Goal: Transaction & Acquisition: Obtain resource

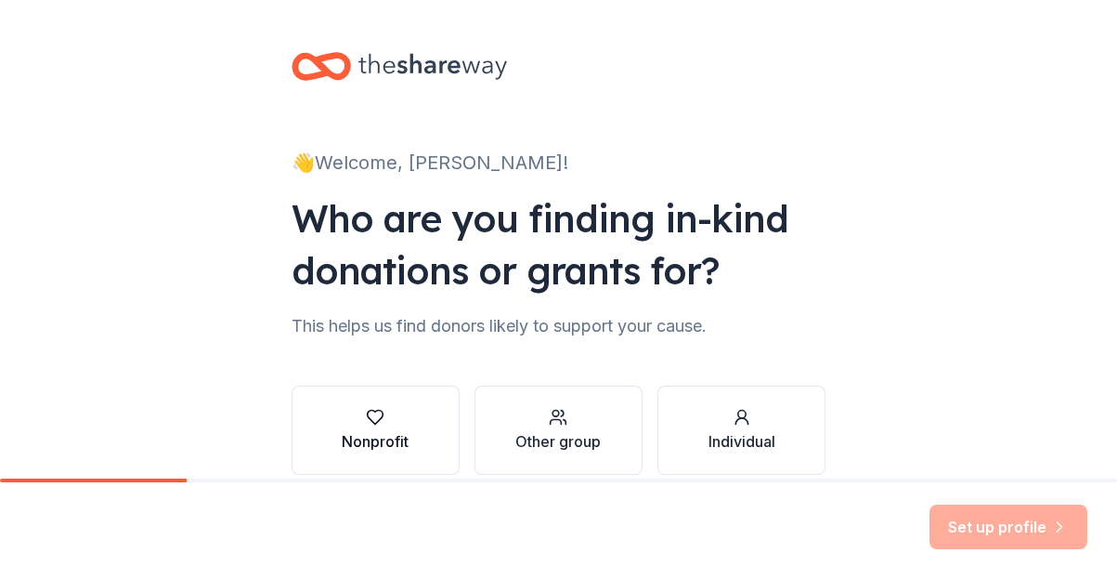
click at [371, 439] on div "Nonprofit" at bounding box center [375, 441] width 67 height 22
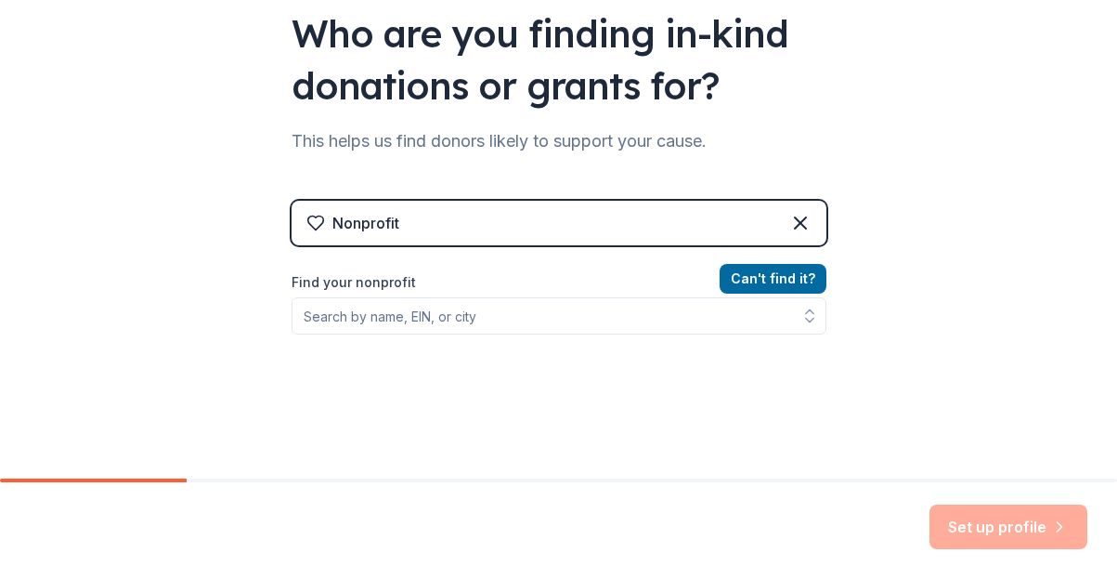
scroll to position [186, 0]
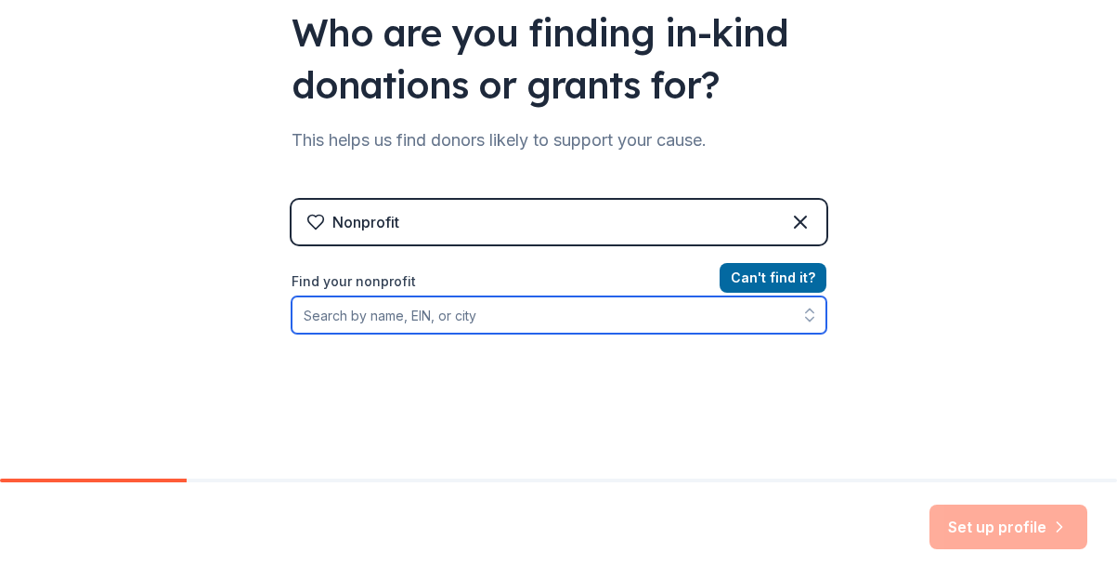
click at [444, 318] on input "Find your nonprofit" at bounding box center [559, 314] width 535 height 37
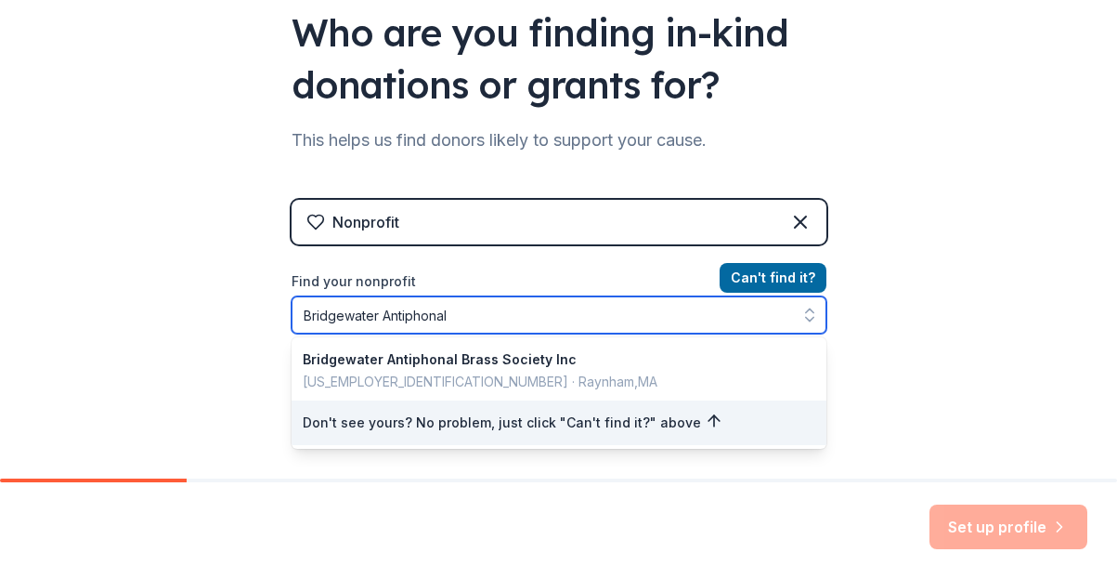
type input "Bridgewater Antiphonal"
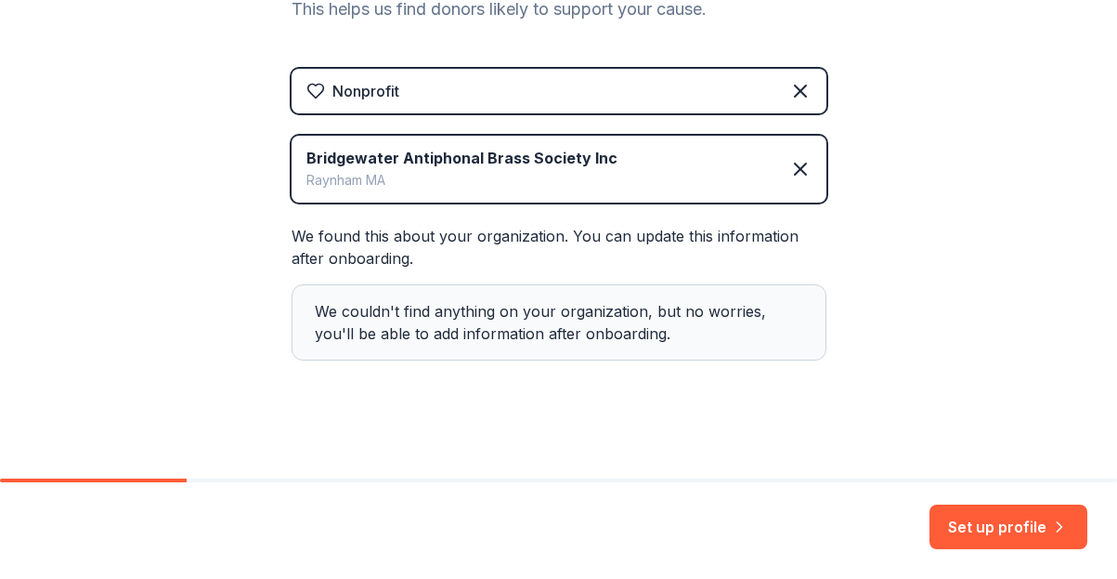
scroll to position [325, 0]
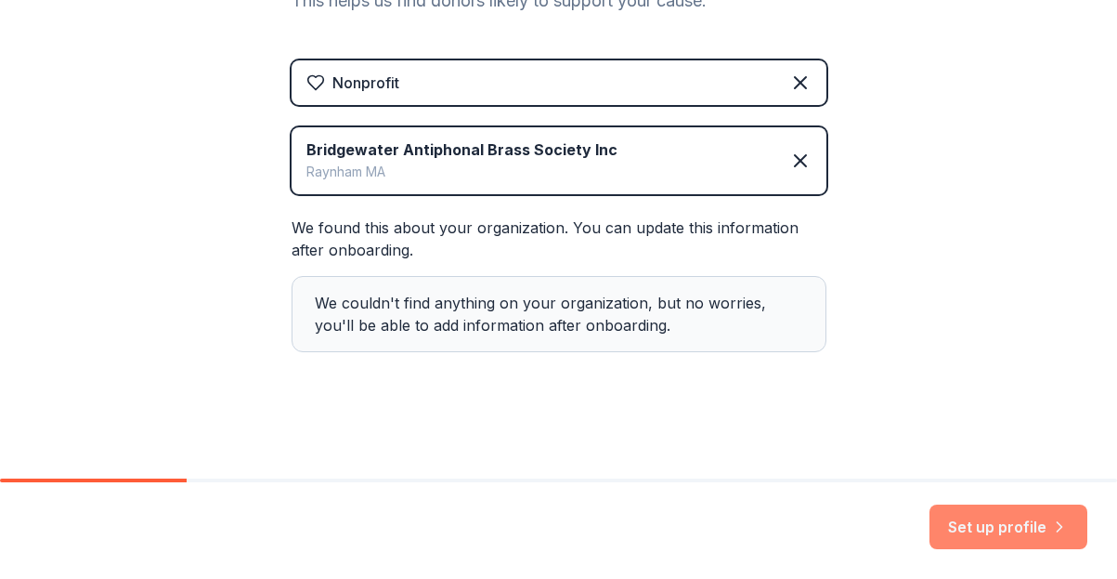
click at [997, 523] on button "Set up profile" at bounding box center [1009, 526] width 158 height 45
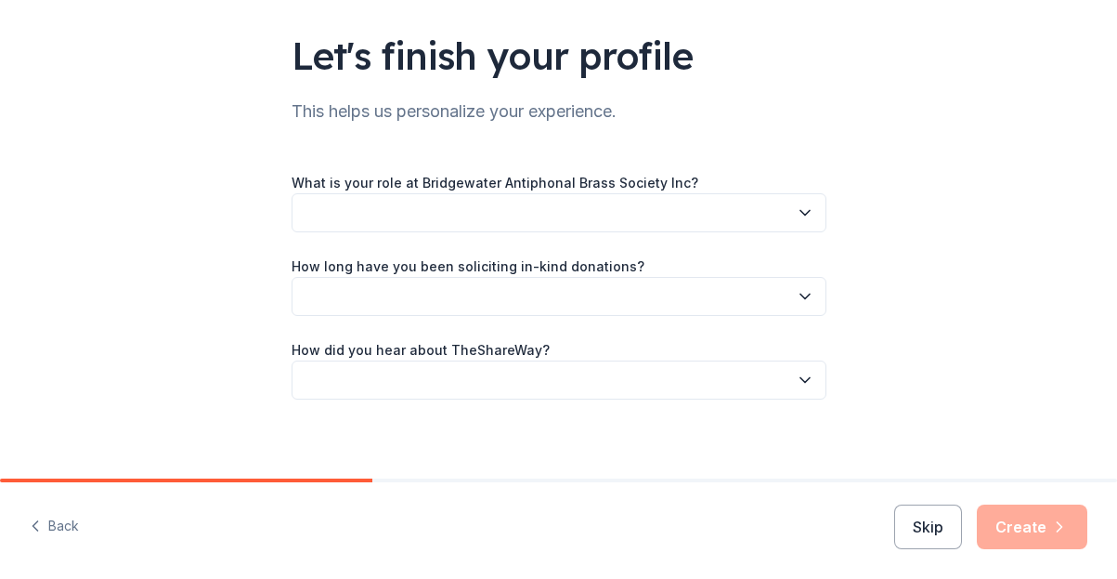
scroll to position [128, 0]
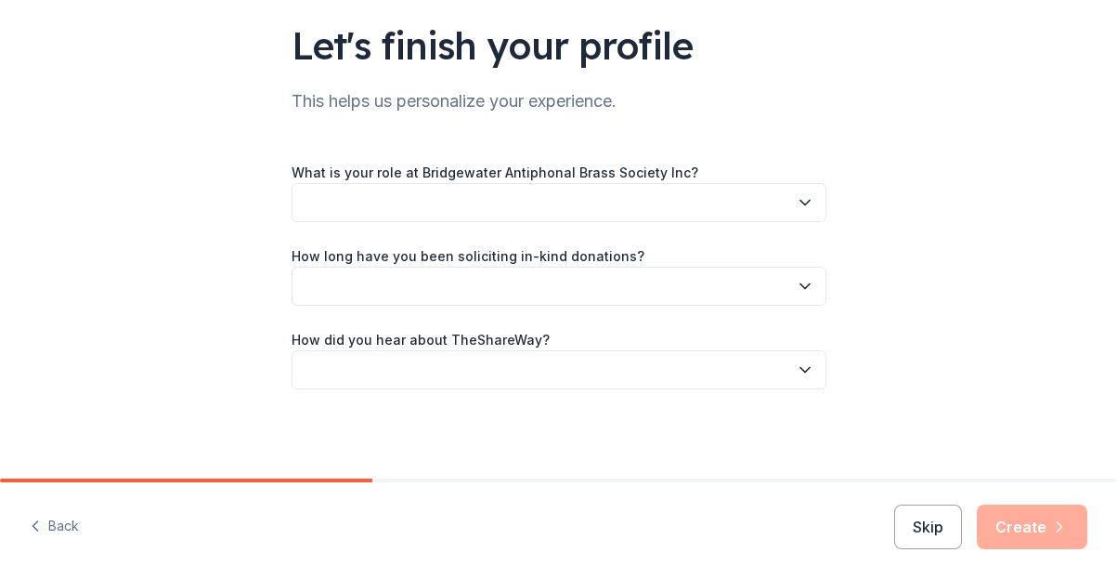
click at [801, 202] on icon "button" at bounding box center [805, 203] width 9 height 5
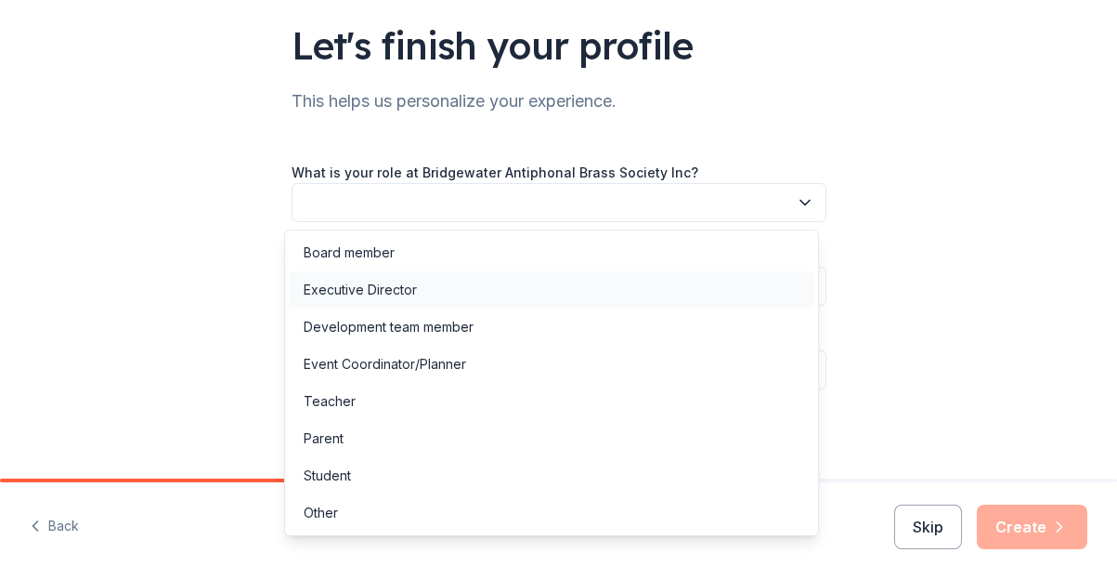
click at [385, 288] on div "Executive Director" at bounding box center [360, 290] width 113 height 22
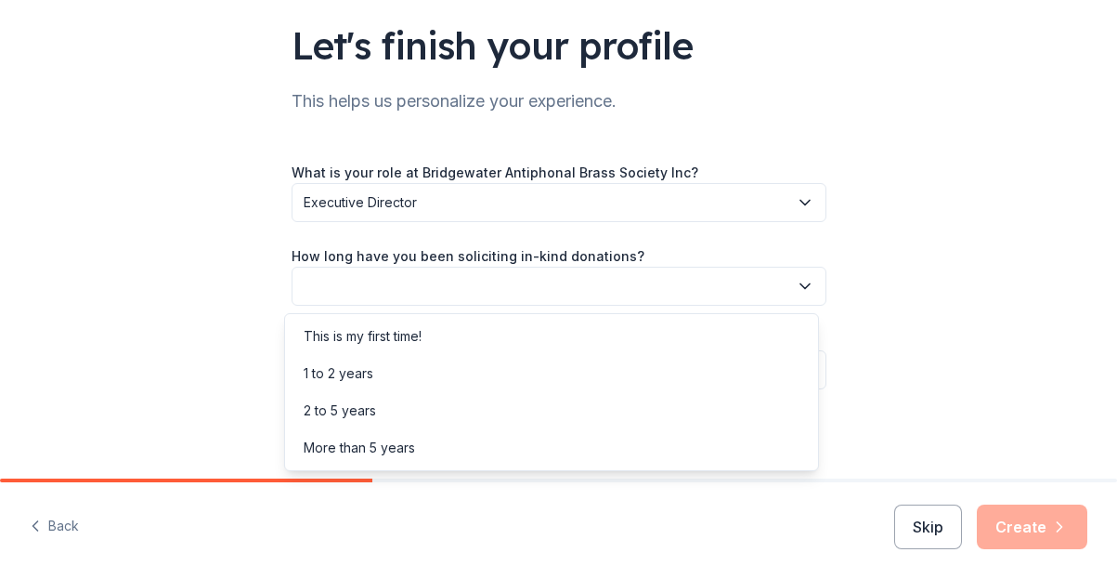
click at [801, 286] on icon "button" at bounding box center [805, 286] width 9 height 5
click at [361, 410] on div "2 to 5 years" at bounding box center [340, 410] width 72 height 22
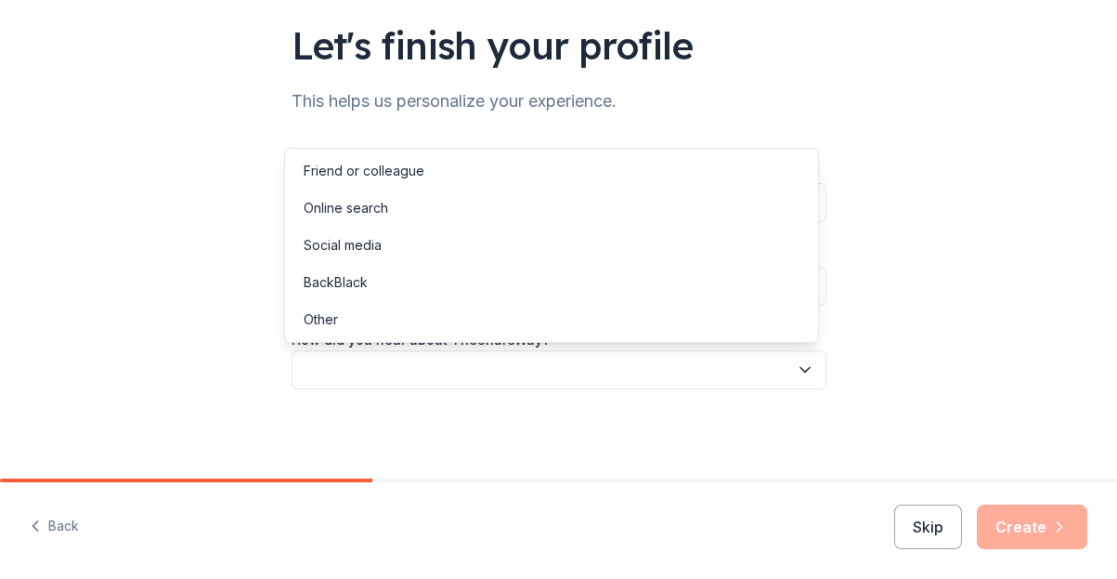
click at [801, 367] on icon "button" at bounding box center [805, 369] width 19 height 19
click at [362, 208] on div "Online search" at bounding box center [346, 208] width 85 height 22
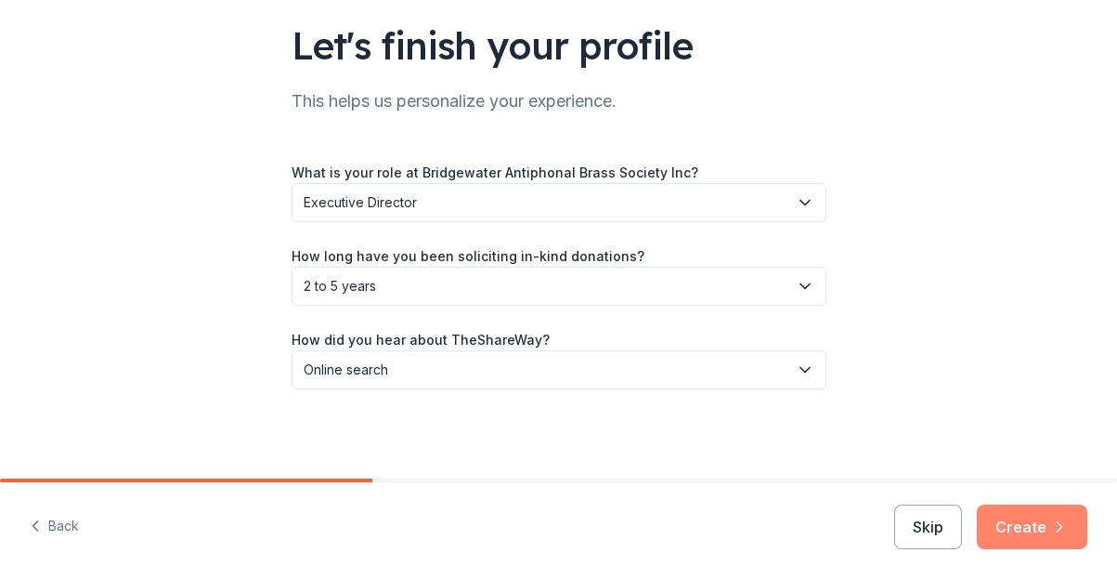
click at [1023, 521] on button "Create" at bounding box center [1032, 526] width 111 height 45
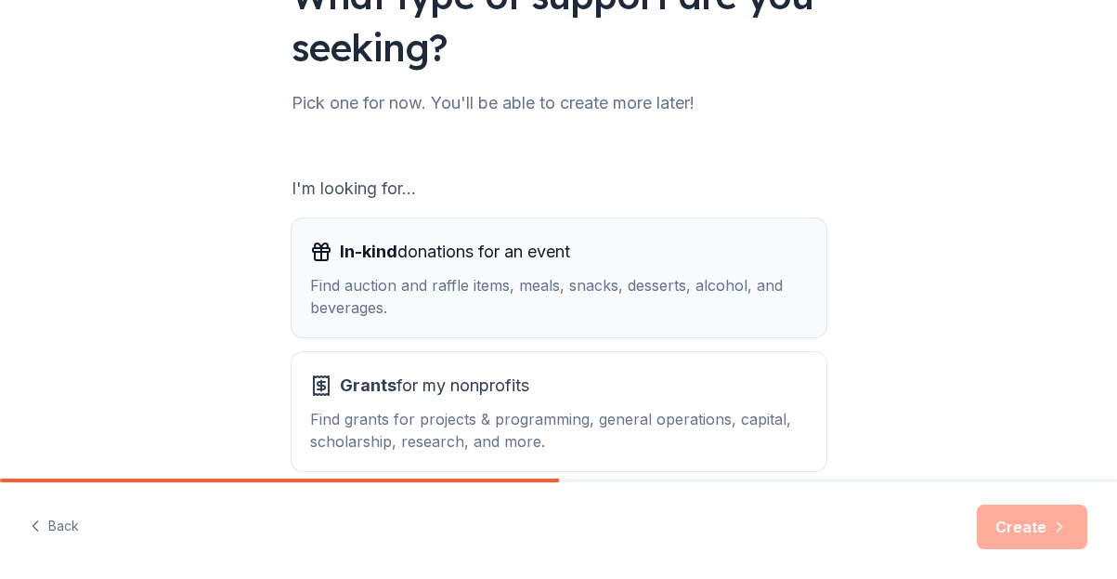
scroll to position [186, 0]
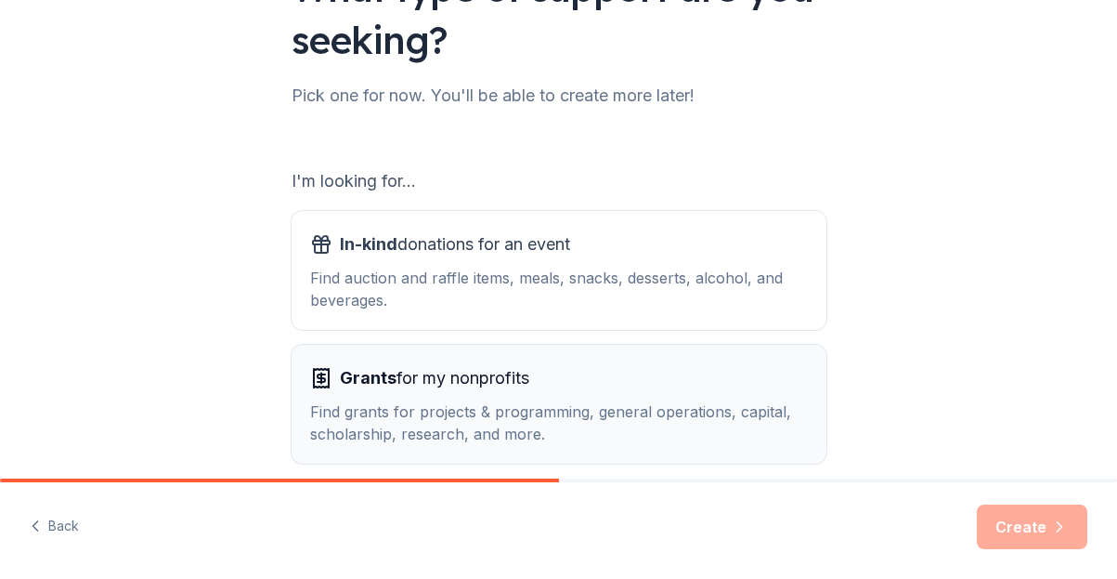
click at [358, 374] on span "Grants" at bounding box center [368, 378] width 57 height 20
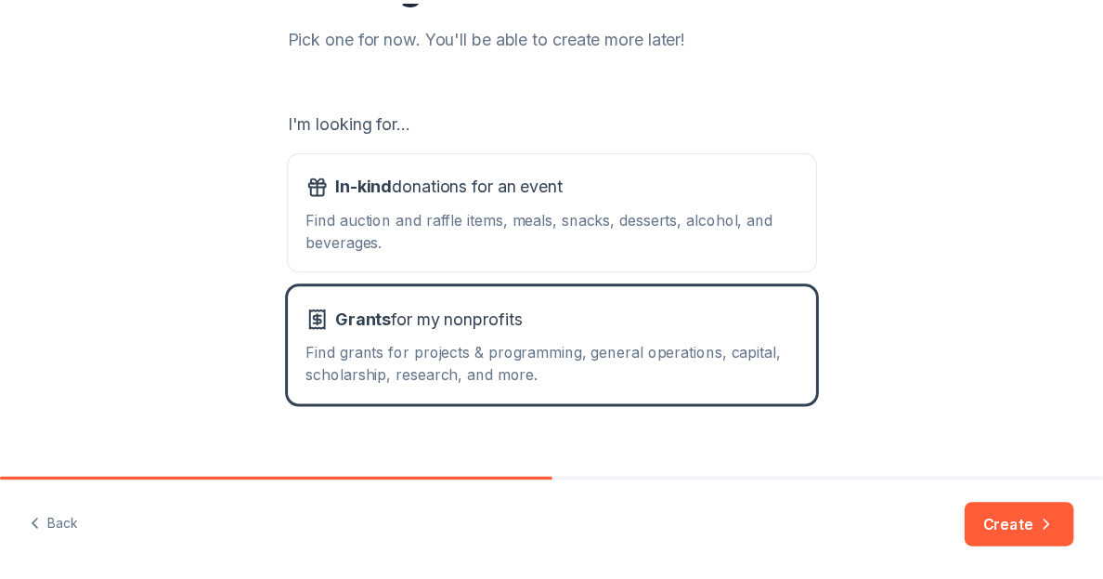
scroll to position [271, 0]
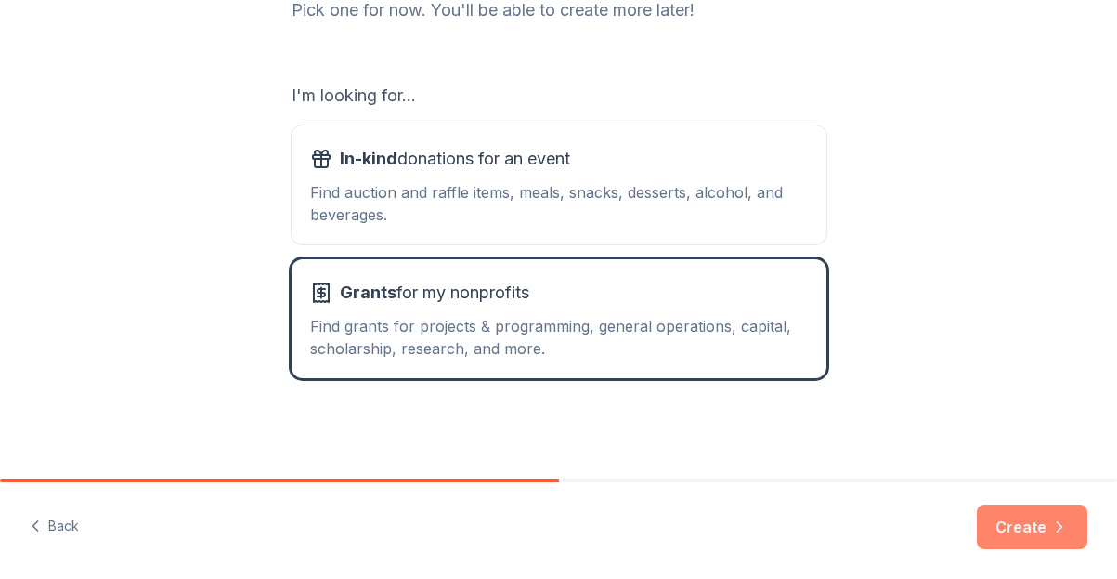
click at [1029, 520] on button "Create" at bounding box center [1032, 526] width 111 height 45
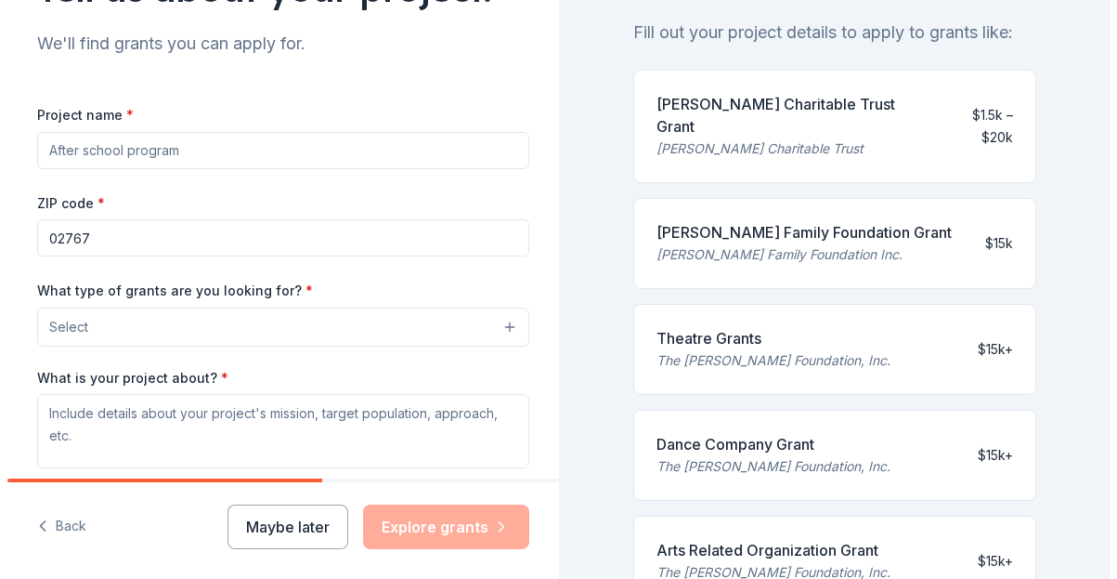
scroll to position [186, 0]
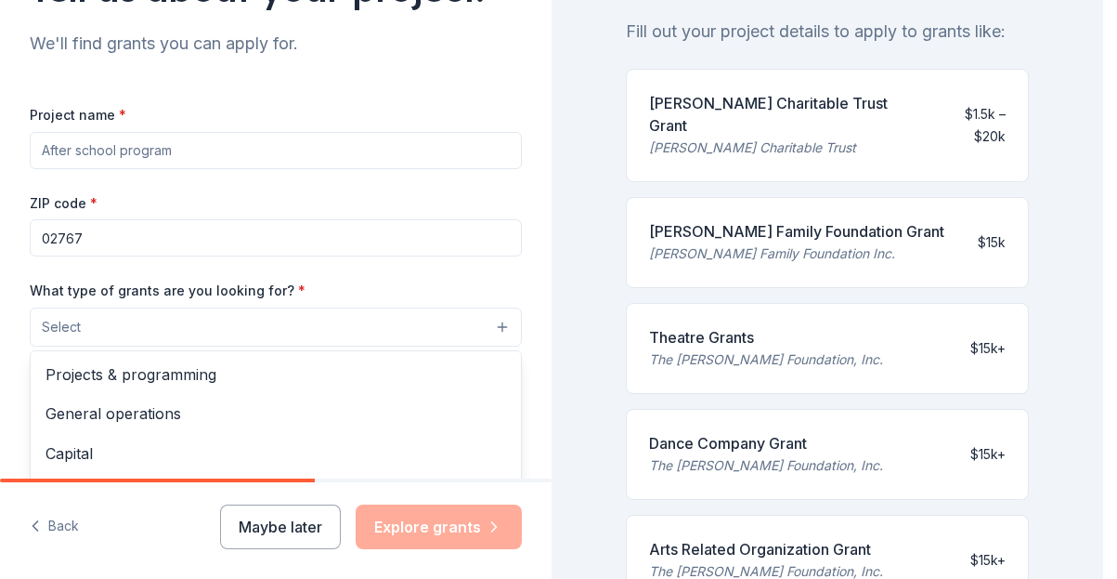
click at [490, 325] on button "Select" at bounding box center [276, 326] width 492 height 39
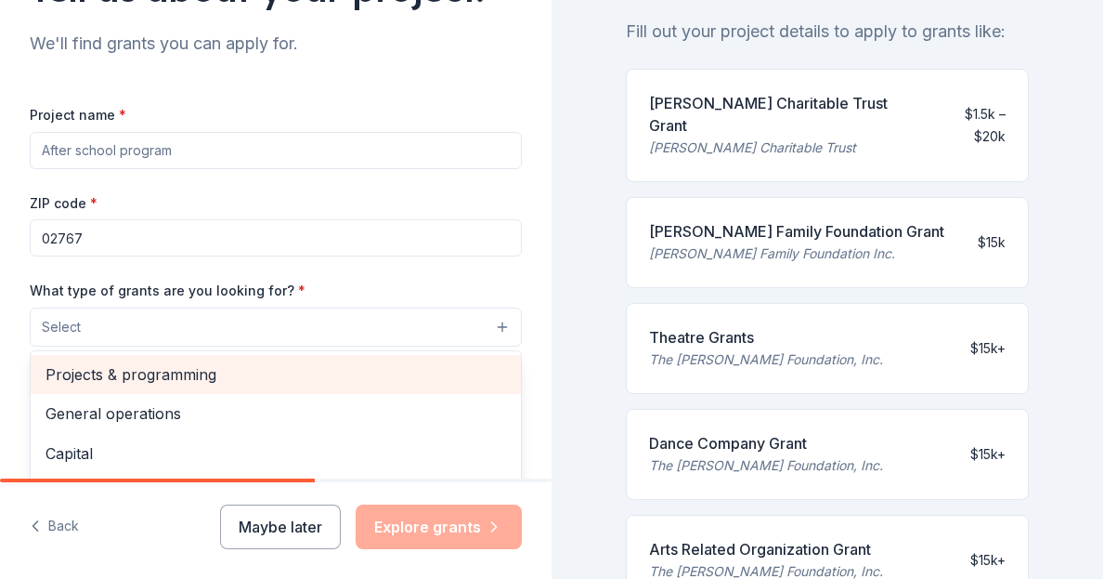
click at [150, 372] on span "Projects & programming" at bounding box center [276, 374] width 461 height 24
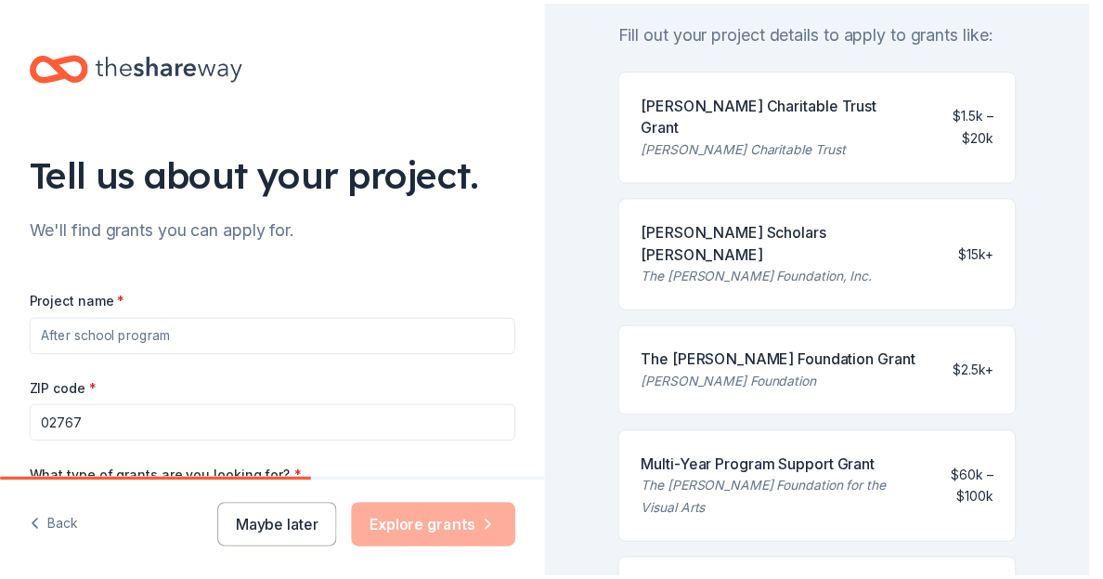
scroll to position [93, 0]
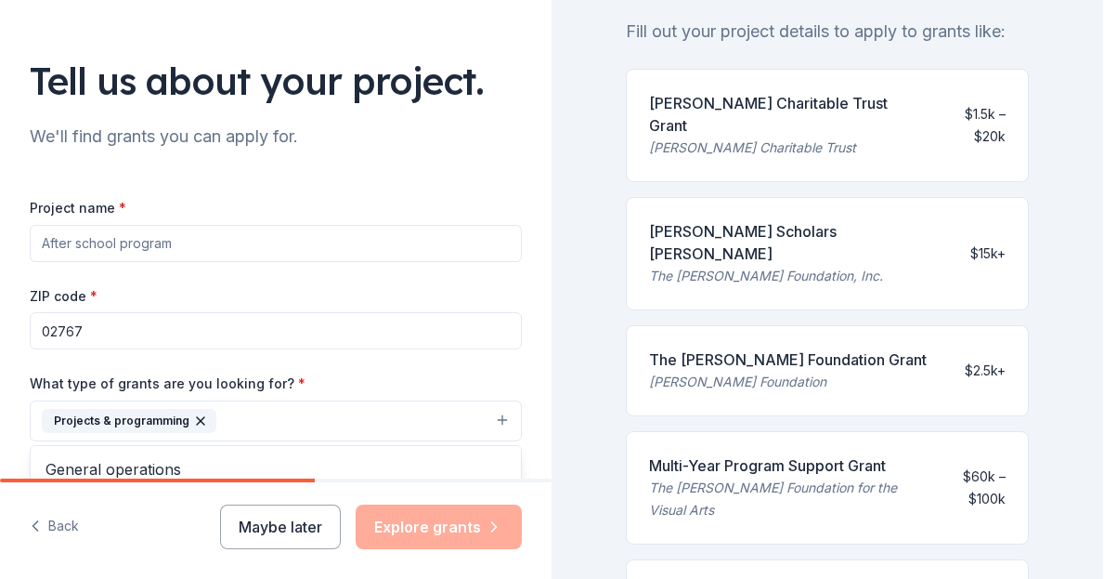
click at [97, 241] on div "Project name * ZIP code * 02767 What type of grants are you looking for? * Proj…" at bounding box center [276, 452] width 492 height 512
click at [104, 203] on div "Project name * ZIP code * 02767 What type of grants are you looking for? * Proj…" at bounding box center [276, 452] width 492 height 512
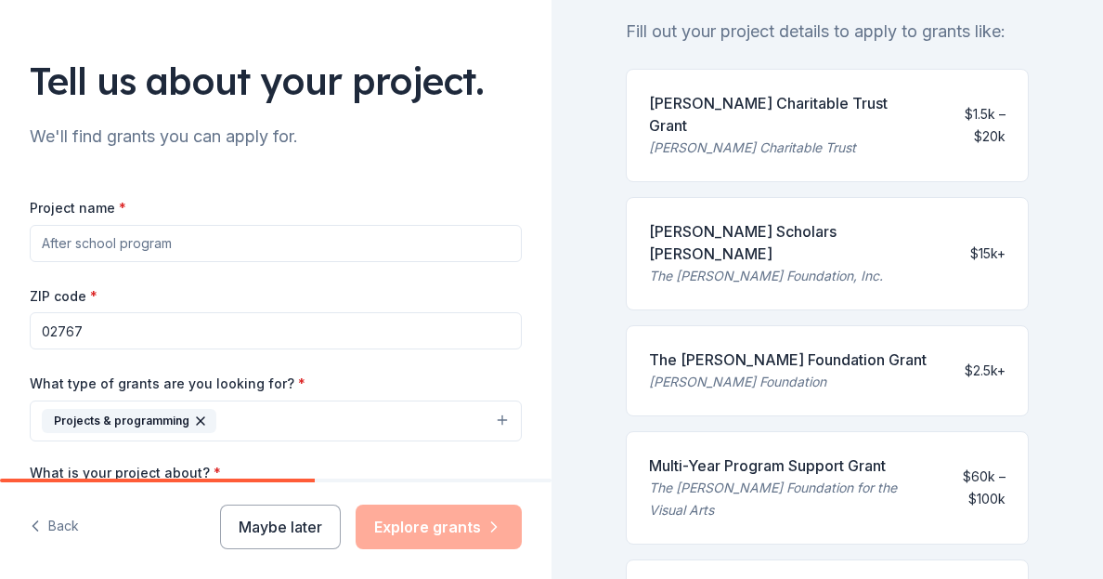
click at [94, 241] on input "Project name *" at bounding box center [276, 243] width 492 height 37
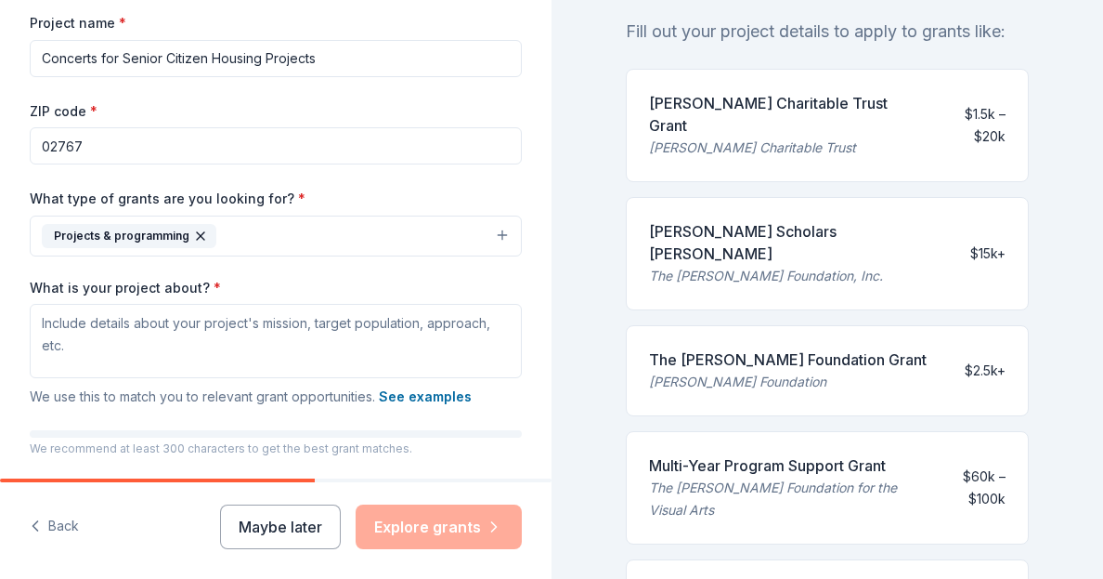
scroll to position [319, 0]
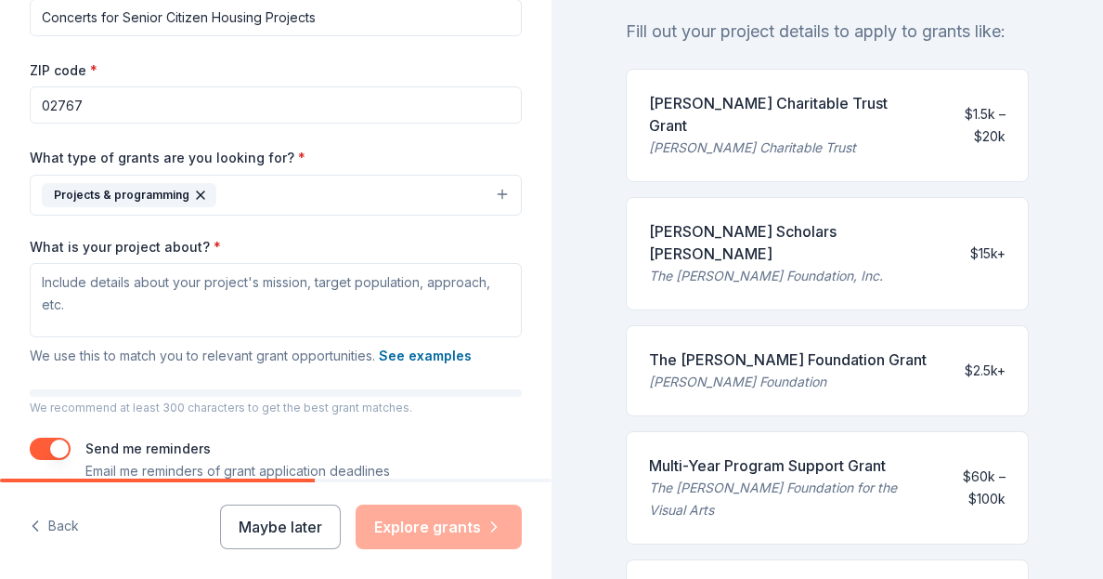
type input "Concerts for Senior Citizen Housing Projects"
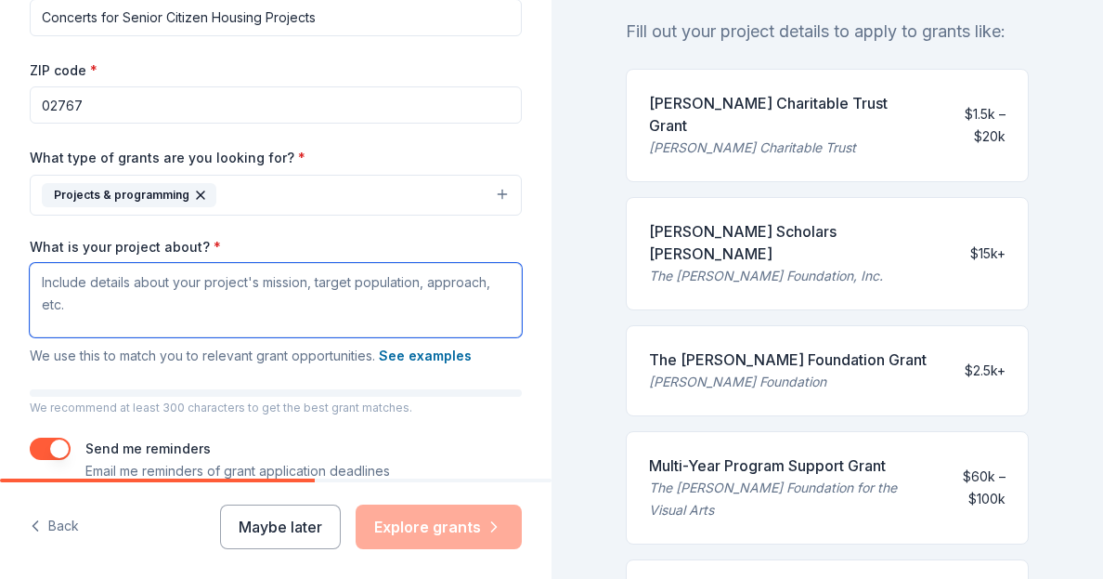
click at [70, 280] on textarea "What is your project about? *" at bounding box center [276, 300] width 492 height 74
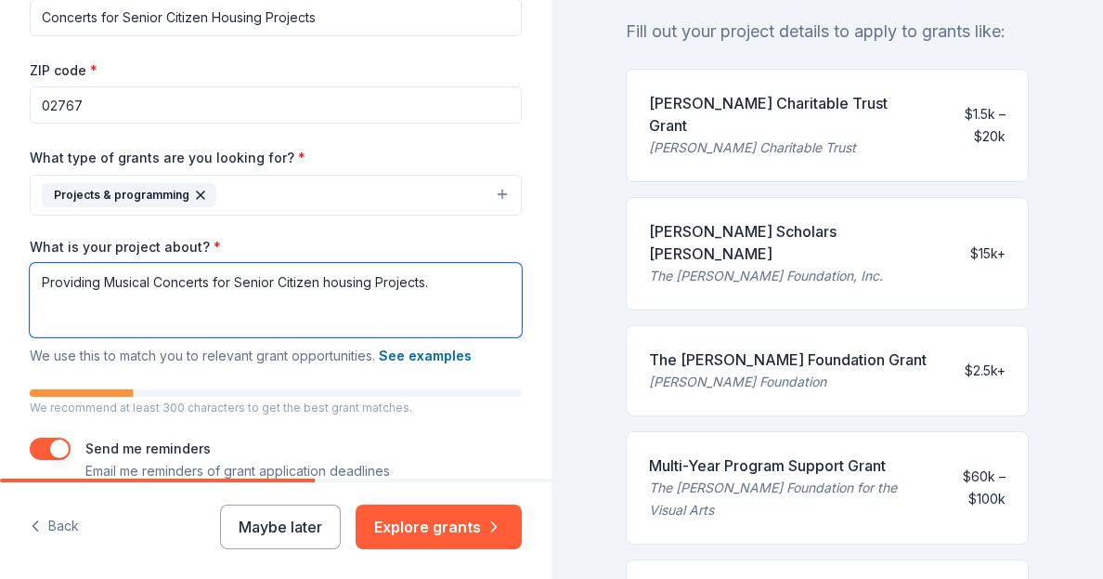
scroll to position [411, 0]
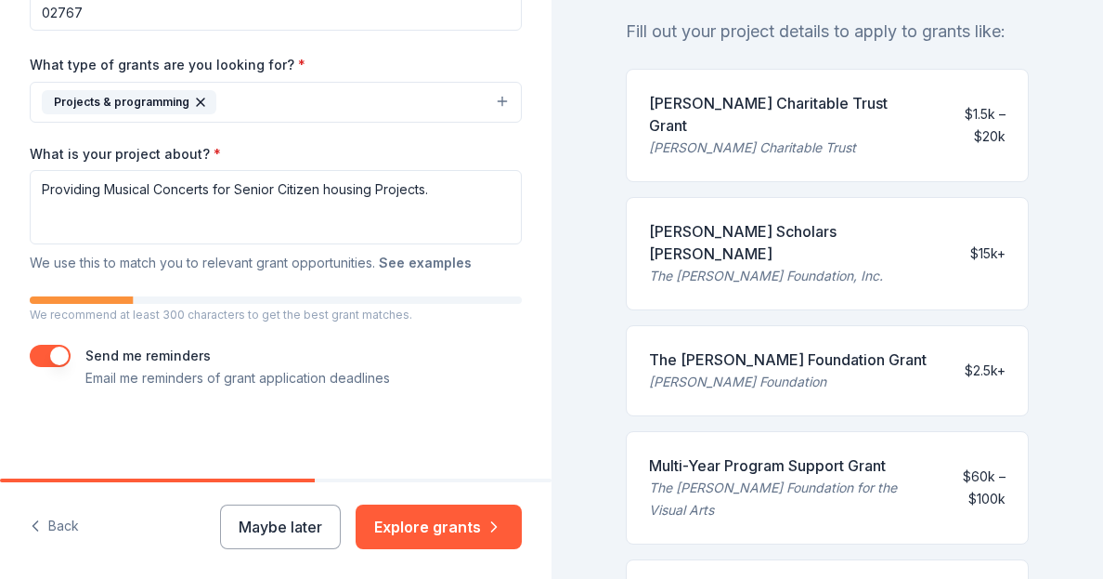
click at [415, 260] on button "See examples" at bounding box center [425, 263] width 93 height 22
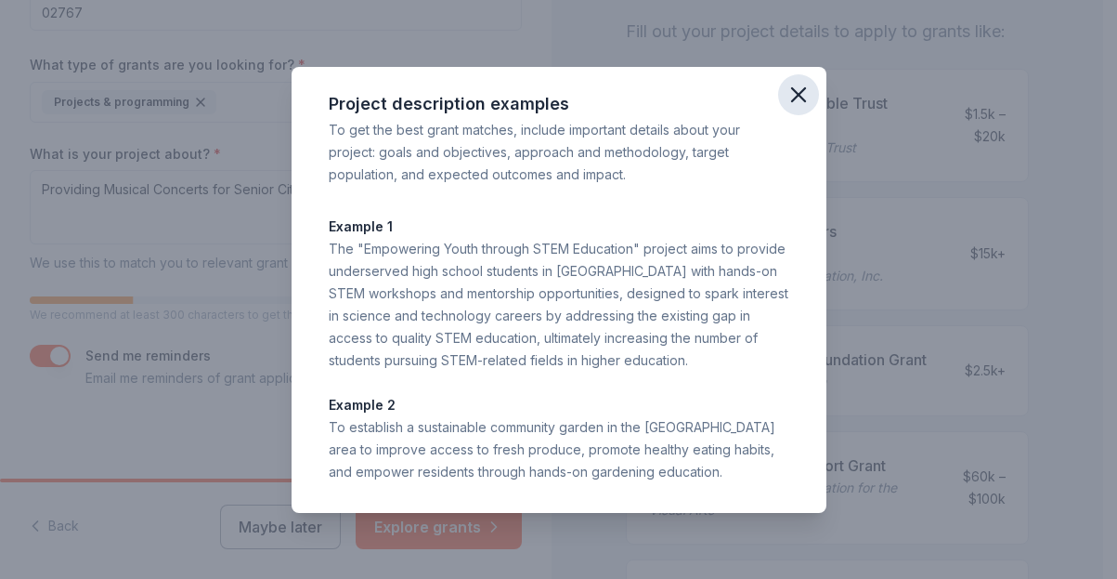
click at [799, 85] on icon "button" at bounding box center [799, 95] width 26 height 26
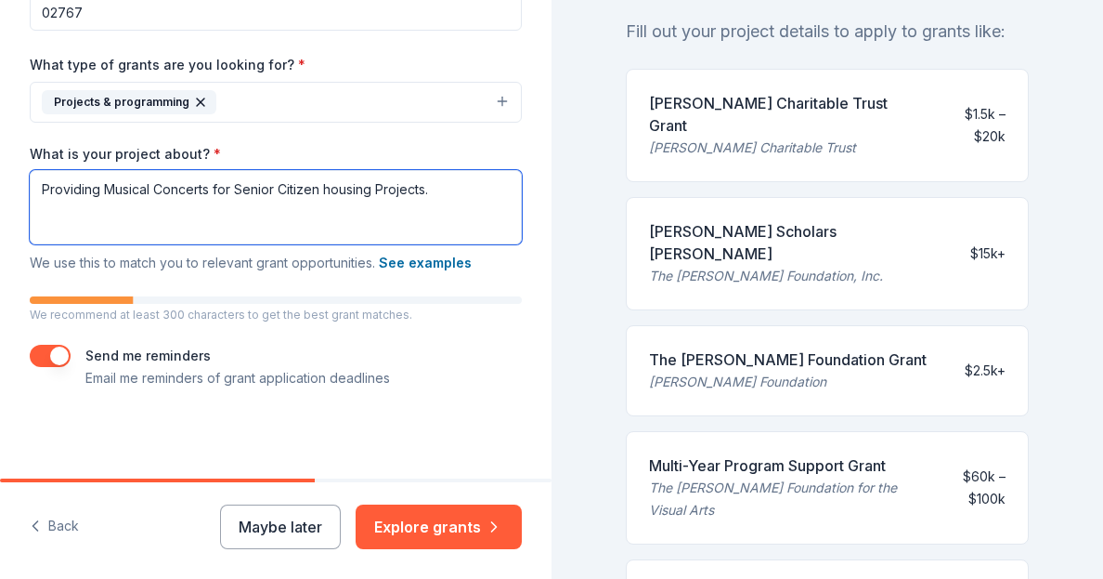
click at [448, 189] on textarea "Providing Musical Concerts for Senior Citizen housing Projects." at bounding box center [276, 207] width 492 height 74
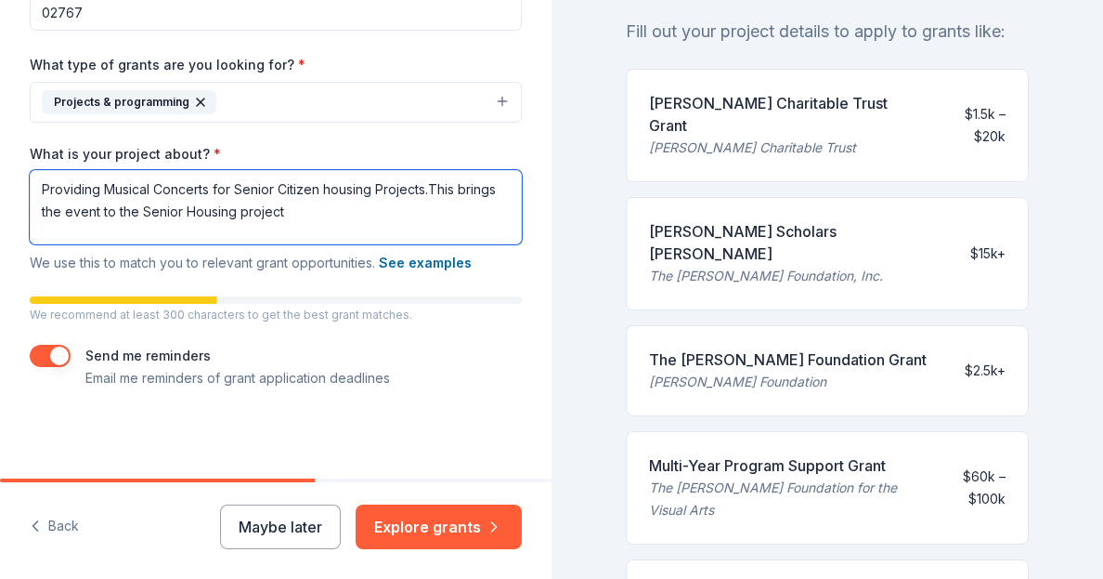
click at [146, 211] on textarea "Providing Musical Concerts for Senior Citizen housing Projects.This brings the …" at bounding box center [276, 207] width 492 height 74
click at [400, 215] on textarea "Providing Musical Concerts for Senior Citizen housing Projects.This brings the …" at bounding box center [276, 207] width 492 height 74
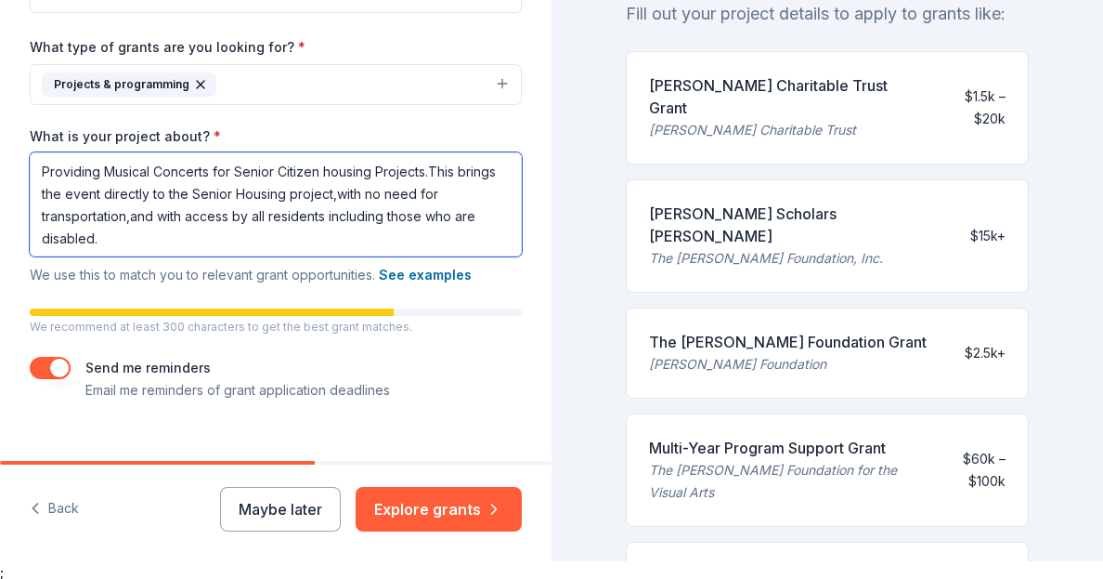
scroll to position [22, 0]
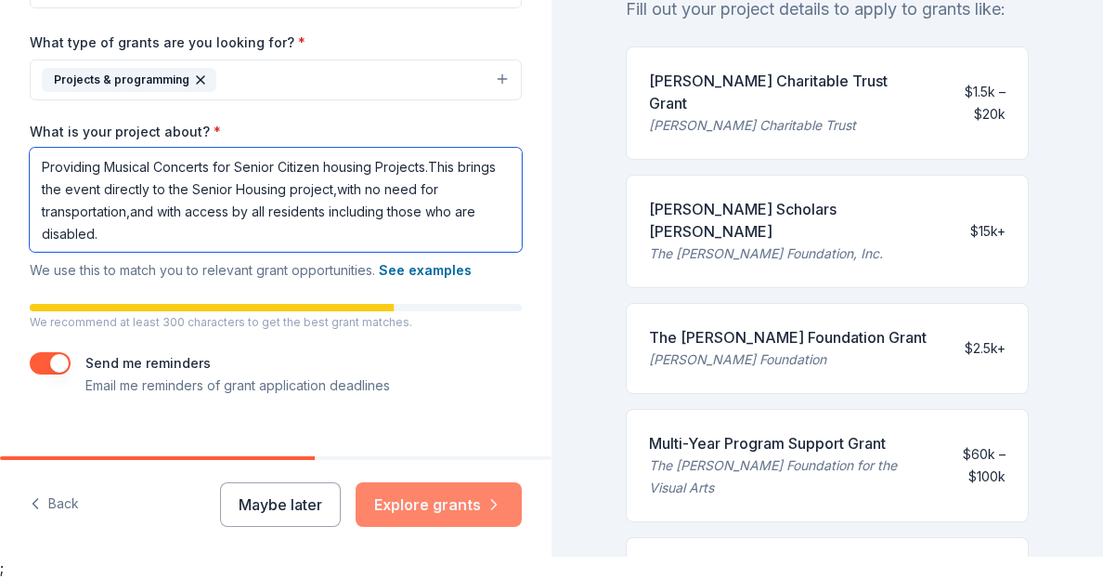
type textarea "Providing Musical Concerts for Senior Citizen housing Projects.This brings the …"
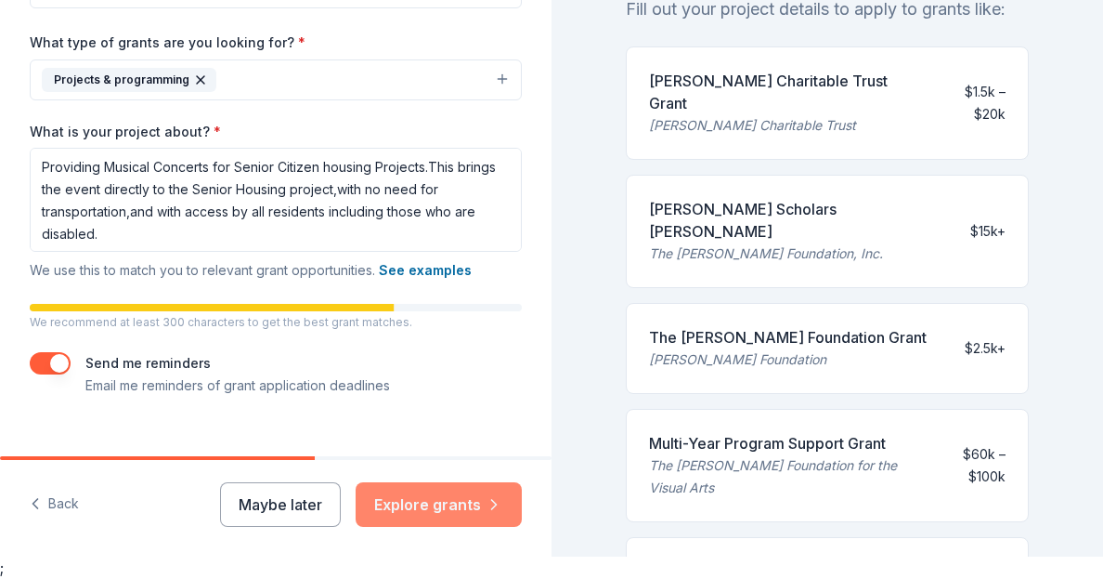
click at [430, 502] on button "Explore grants" at bounding box center [439, 504] width 166 height 45
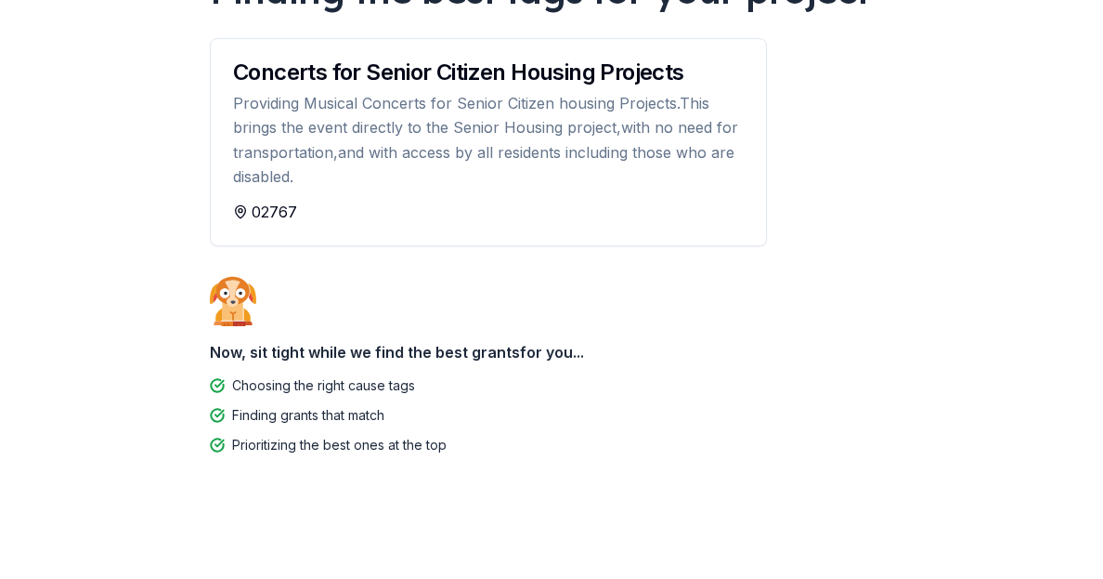
scroll to position [102, 0]
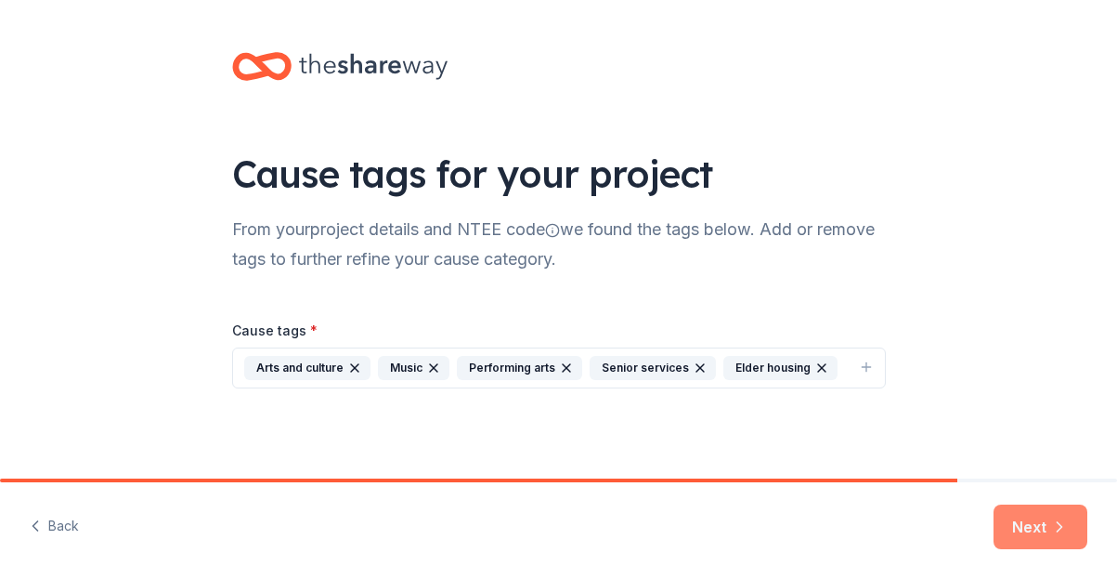
click at [1045, 525] on button "Next" at bounding box center [1041, 526] width 94 height 45
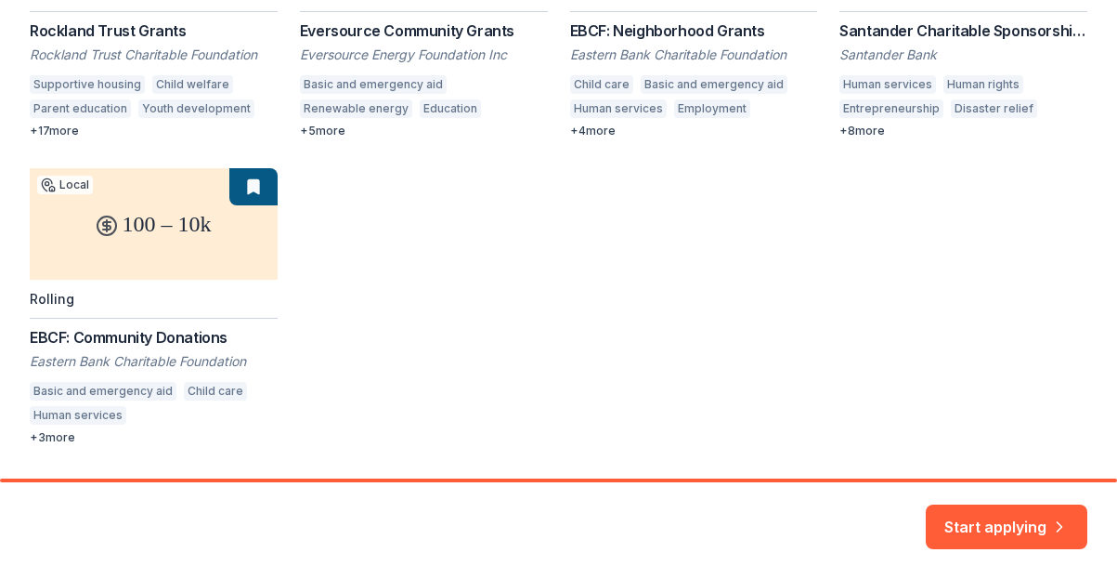
scroll to position [371, 0]
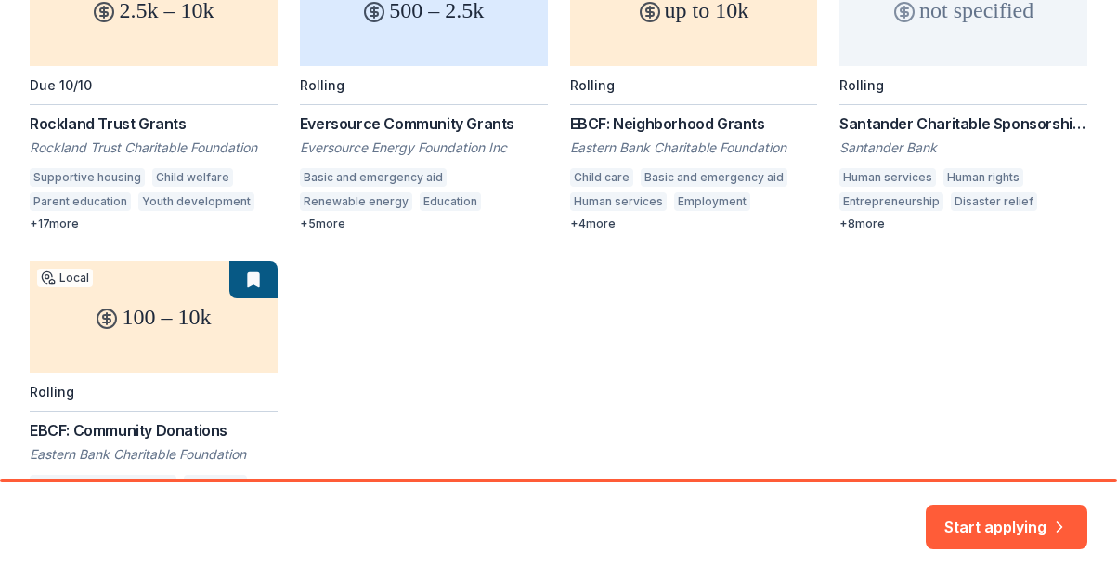
click at [64, 223] on div "2.5k – 10k Local Due 10/10 Rockland Trust Grants Rockland Trust Charitable Foun…" at bounding box center [559, 245] width 1058 height 583
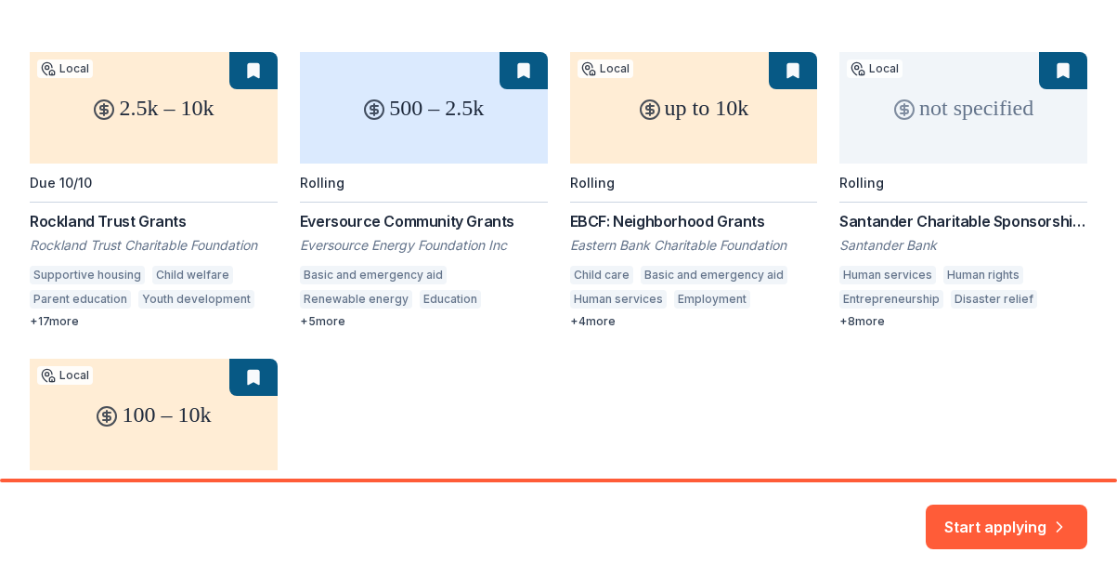
scroll to position [241, 0]
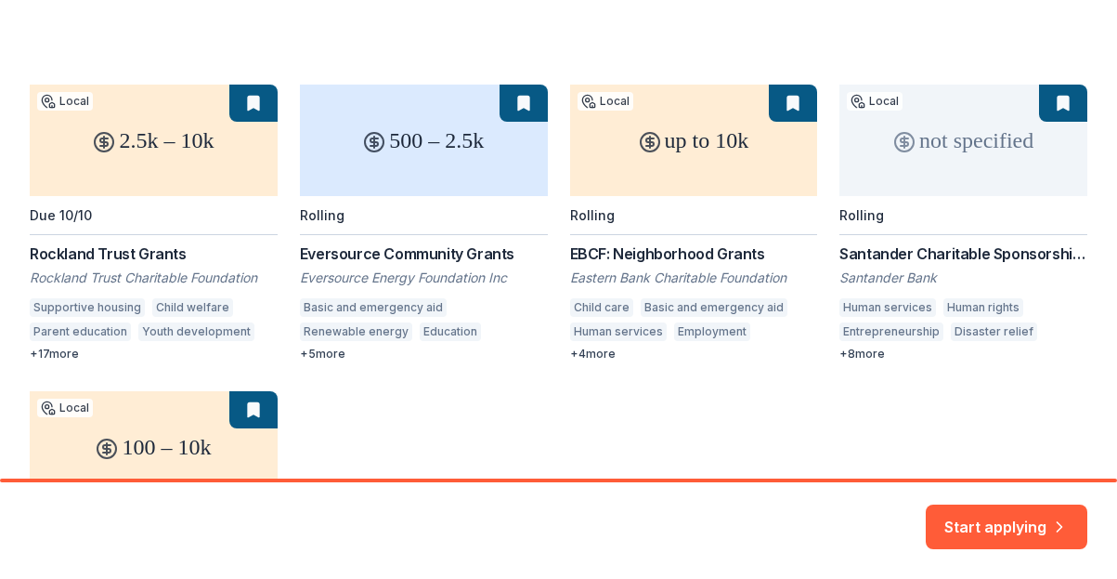
click at [59, 354] on div "2.5k – 10k Local Due 10/10 Rockland Trust Grants Rockland Trust Charitable Foun…" at bounding box center [559, 376] width 1058 height 583
click at [71, 404] on div "2.5k – 10k Local Due 10/10 Rockland Trust Grants Rockland Trust Charitable Foun…" at bounding box center [559, 376] width 1058 height 583
click at [72, 101] on div "2.5k – 10k Local Due 10/10 Rockland Trust Grants Rockland Trust Charitable Foun…" at bounding box center [559, 376] width 1058 height 583
click at [252, 98] on div "2.5k – 10k Local Due 10/10 Rockland Trust Grants Rockland Trust Charitable Foun…" at bounding box center [559, 376] width 1058 height 583
click at [250, 98] on div "2.5k – 10k Local Due 10/10 Rockland Trust Grants Rockland Trust Charitable Foun…" at bounding box center [559, 376] width 1058 height 583
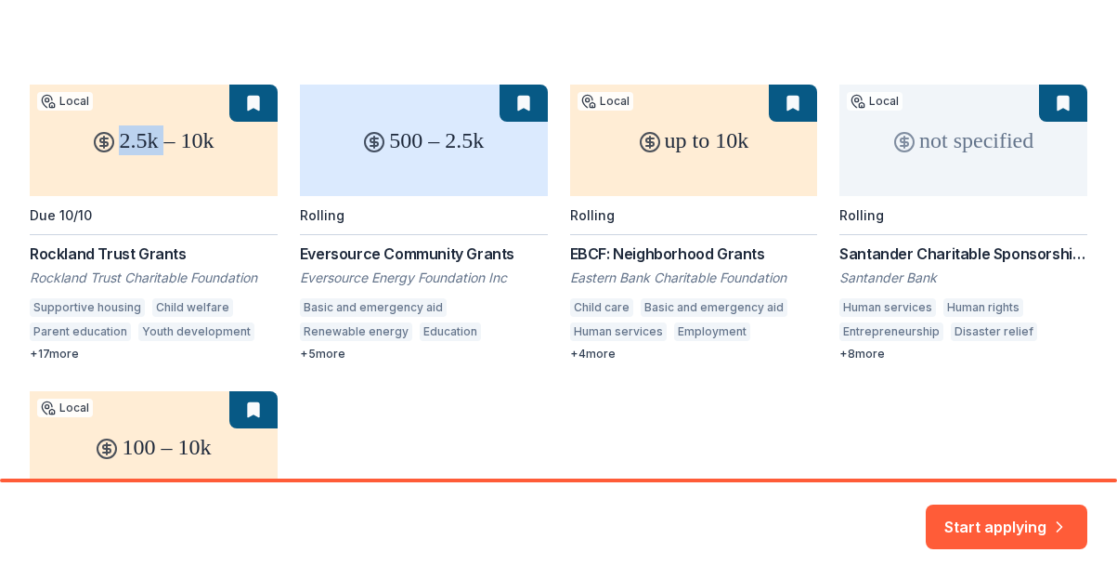
click at [250, 98] on div "2.5k – 10k Local Due 10/10 Rockland Trust Grants Rockland Trust Charitable Foun…" at bounding box center [559, 376] width 1058 height 583
drag, startPoint x: 250, startPoint y: 98, endPoint x: 182, endPoint y: 55, distance: 80.6
click at [182, 55] on div "2.5k – 10k Local Due 10/10 Rockland Trust Grants Rockland Trust Charitable Foun…" at bounding box center [559, 343] width 1058 height 650
drag, startPoint x: 234, startPoint y: 94, endPoint x: 160, endPoint y: 81, distance: 75.4
click at [160, 81] on div "2.5k – 10k Local Due 10/10 Rockland Trust Grants Rockland Trust Charitable Foun…" at bounding box center [559, 343] width 1058 height 650
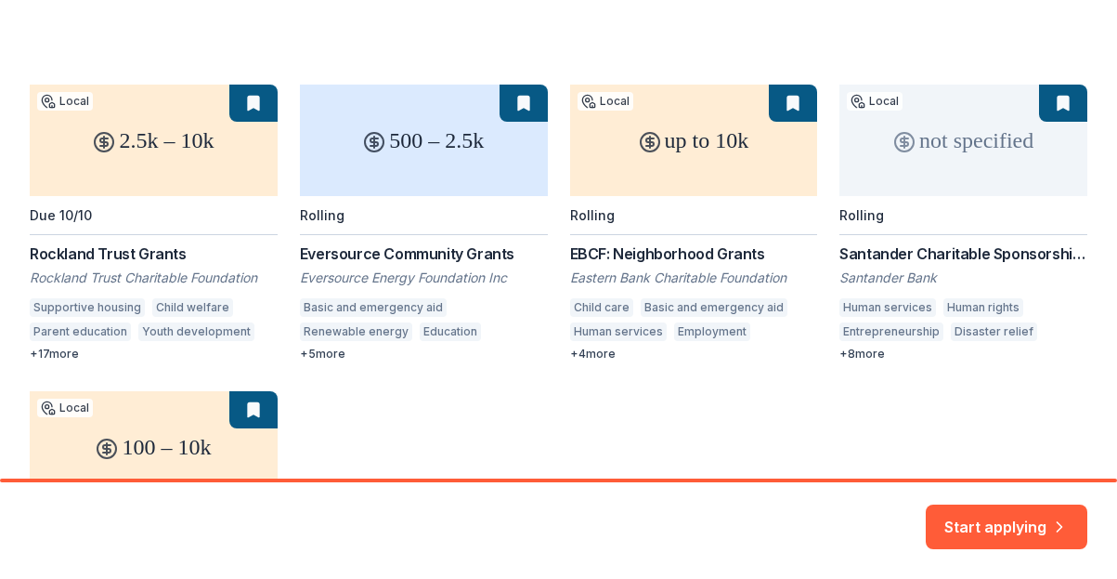
click at [70, 252] on div "2.5k – 10k Local Due 10/10 Rockland Trust Grants Rockland Trust Charitable Foun…" at bounding box center [559, 376] width 1058 height 583
click at [65, 352] on div "2.5k – 10k Local Due 10/10 Rockland Trust Grants Rockland Trust Charitable Foun…" at bounding box center [559, 376] width 1058 height 583
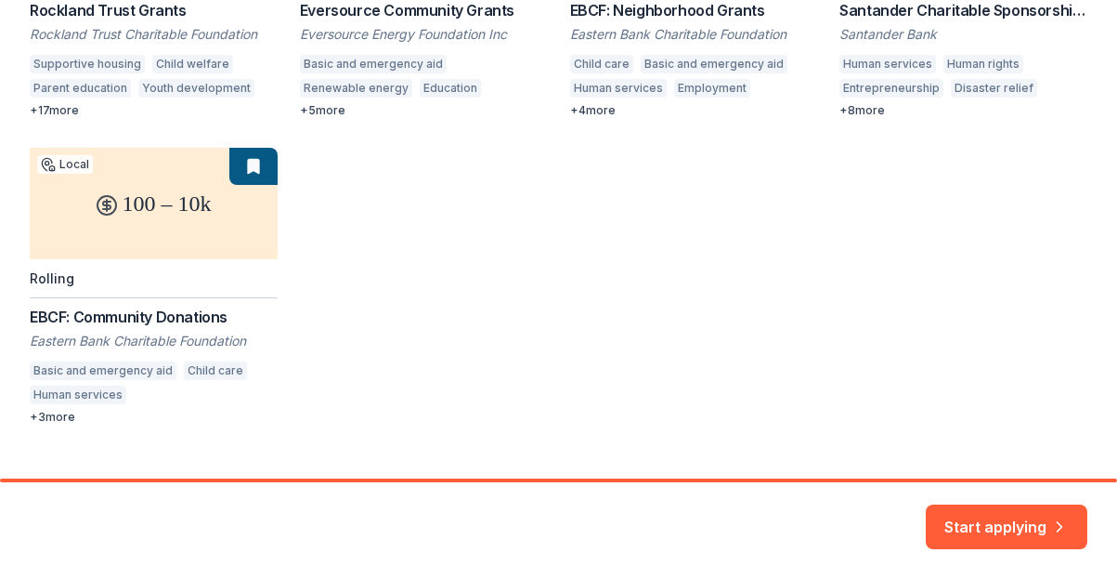
scroll to position [520, 0]
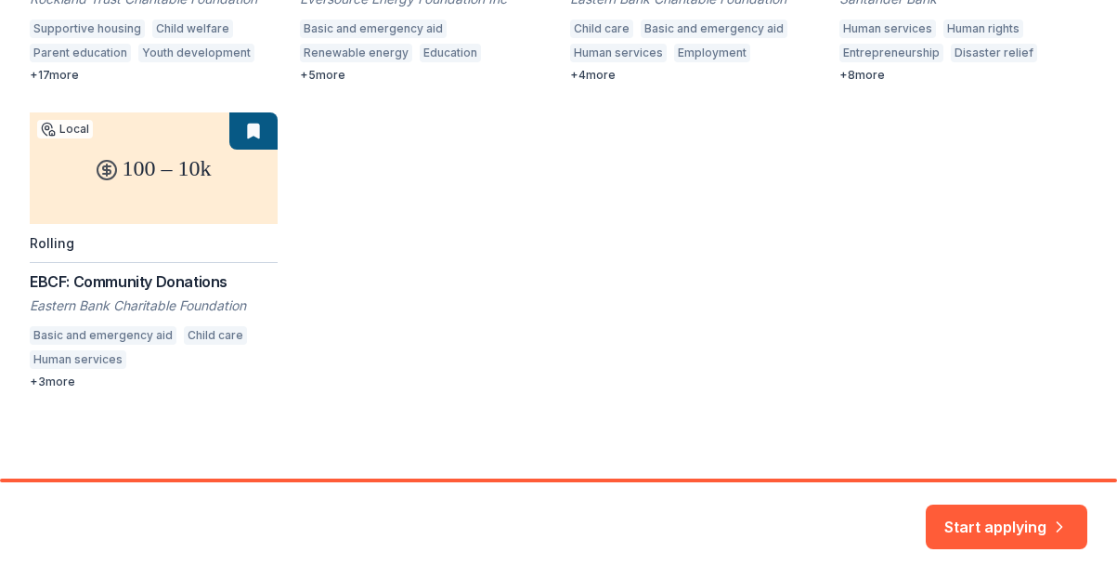
click at [63, 377] on div "2.5k – 10k Local Due 10/10 Rockland Trust Grants Rockland Trust Charitable Foun…" at bounding box center [559, 97] width 1058 height 583
click at [71, 375] on div "2.5k – 10k Local Due 10/10 Rockland Trust Grants Rockland Trust Charitable Foun…" at bounding box center [559, 97] width 1058 height 583
click at [1010, 504] on button "Start applying" at bounding box center [1007, 515] width 162 height 45
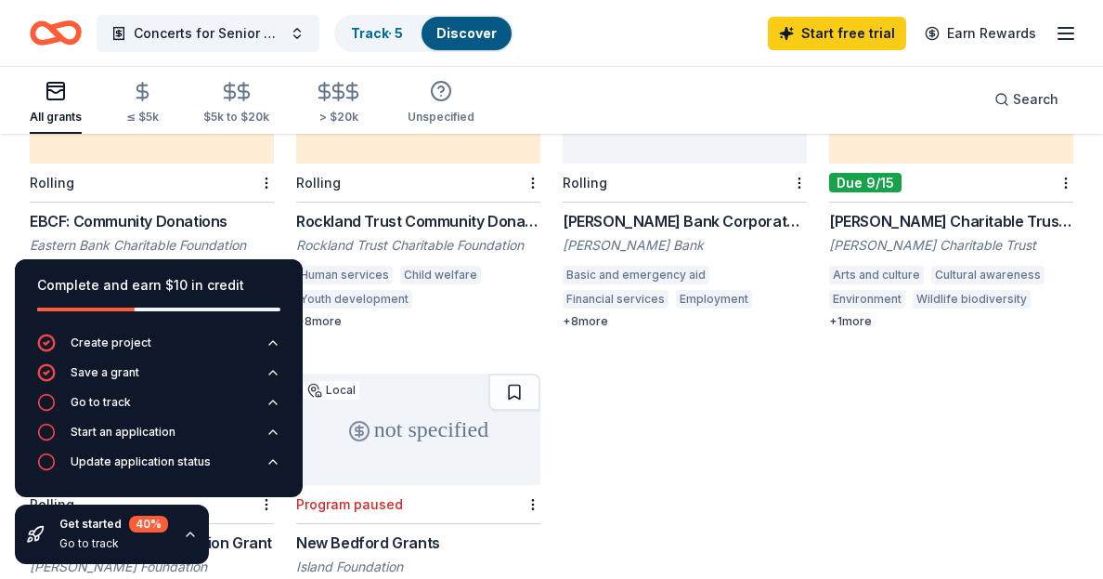
scroll to position [650, 0]
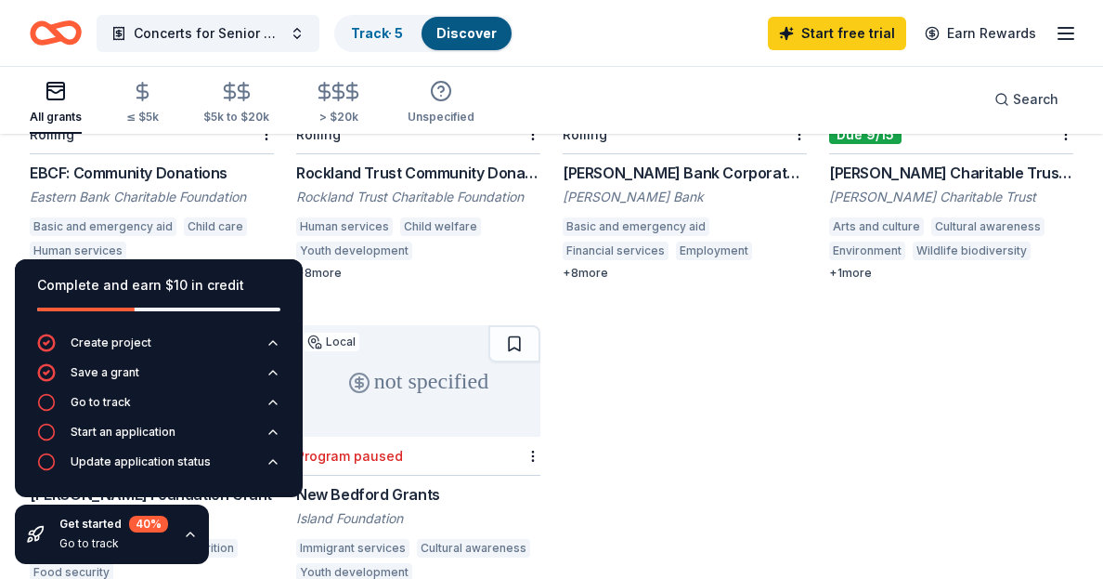
click at [856, 266] on div "+ 1 more" at bounding box center [951, 273] width 244 height 15
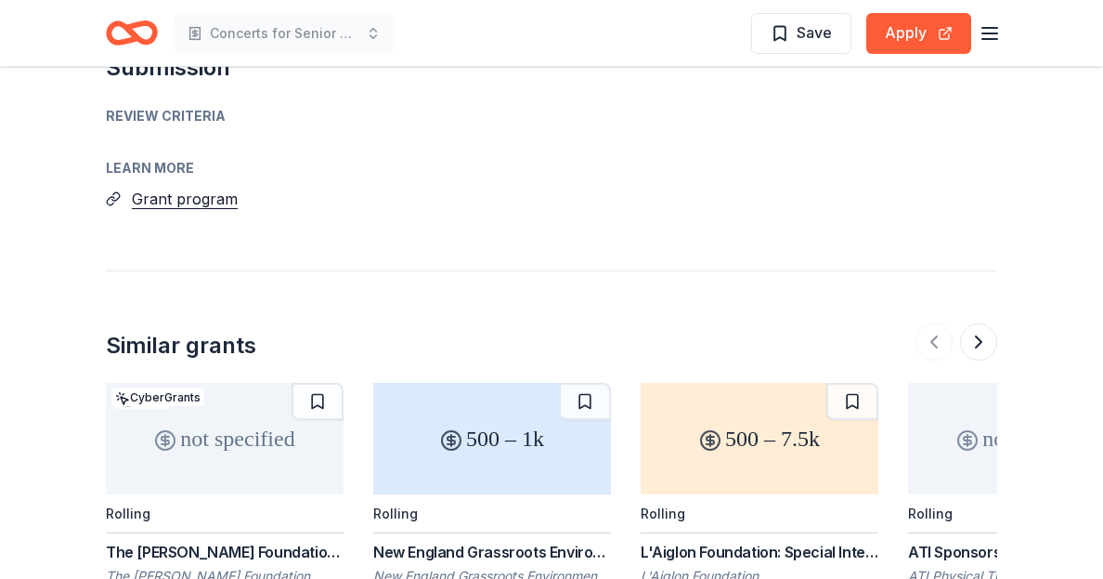
scroll to position [1857, 0]
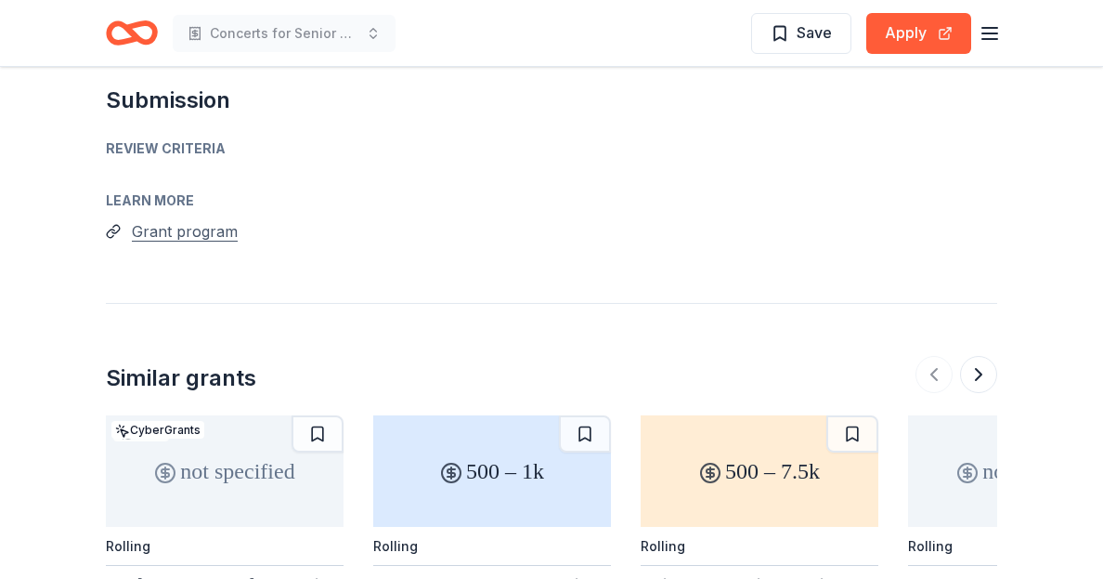
click at [186, 219] on button "Grant program" at bounding box center [185, 231] width 106 height 24
